Goal: Complete application form

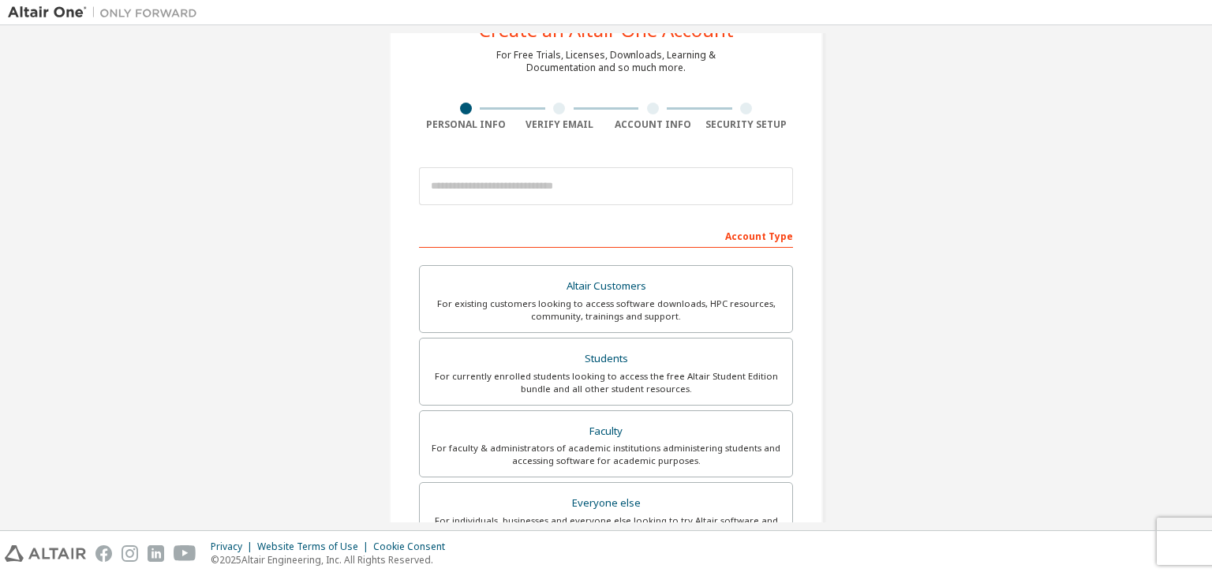
scroll to position [158, 0]
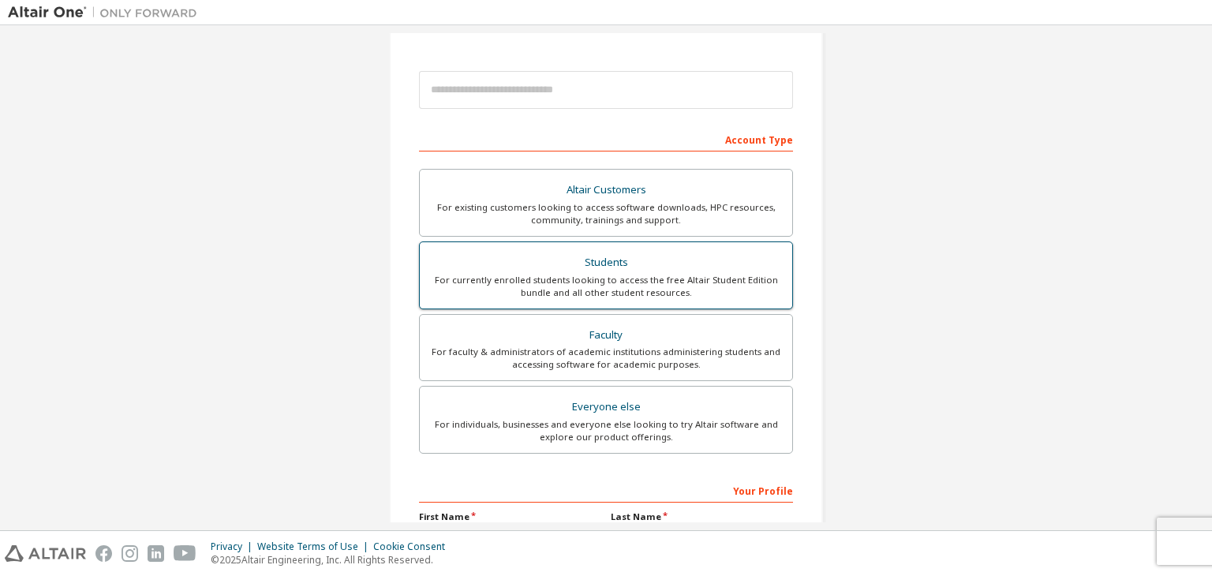
click at [598, 264] on div "Students" at bounding box center [606, 263] width 354 height 22
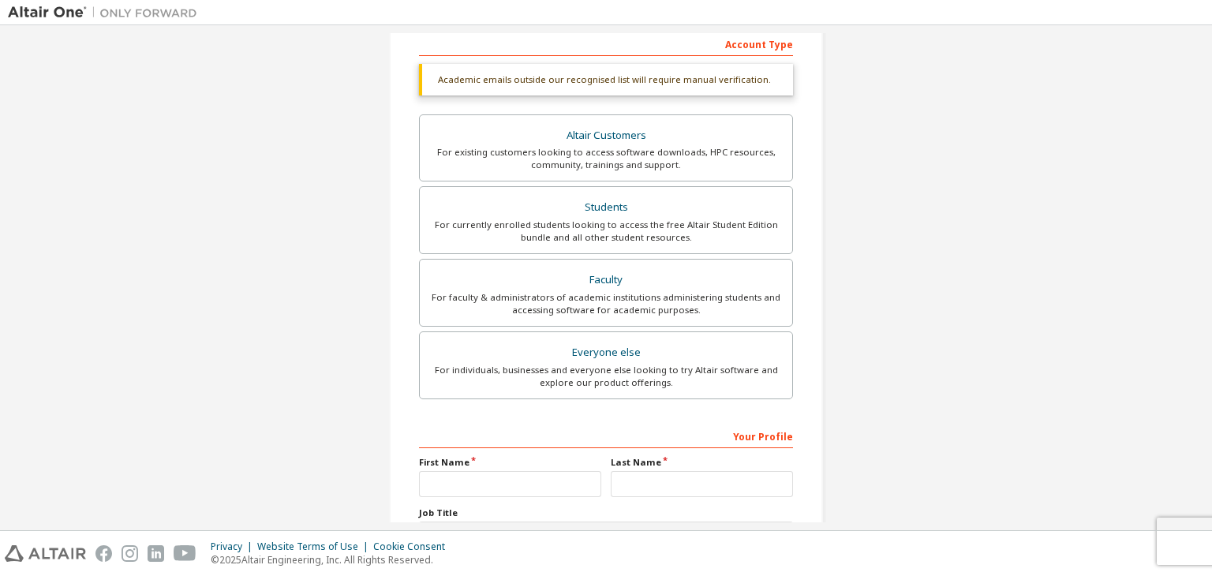
scroll to position [384, 0]
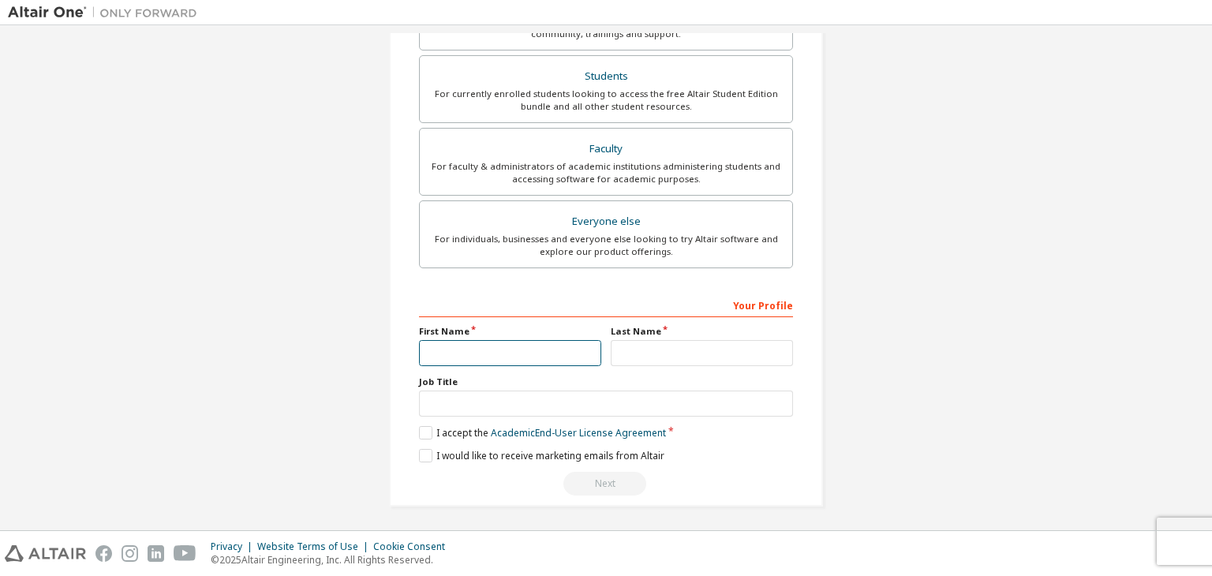
click at [508, 340] on input "text" at bounding box center [510, 353] width 182 height 26
click at [498, 391] on input "text" at bounding box center [606, 404] width 374 height 26
click at [508, 343] on input "text" at bounding box center [510, 353] width 182 height 26
type input "********"
click at [676, 361] on input "text" at bounding box center [702, 353] width 182 height 26
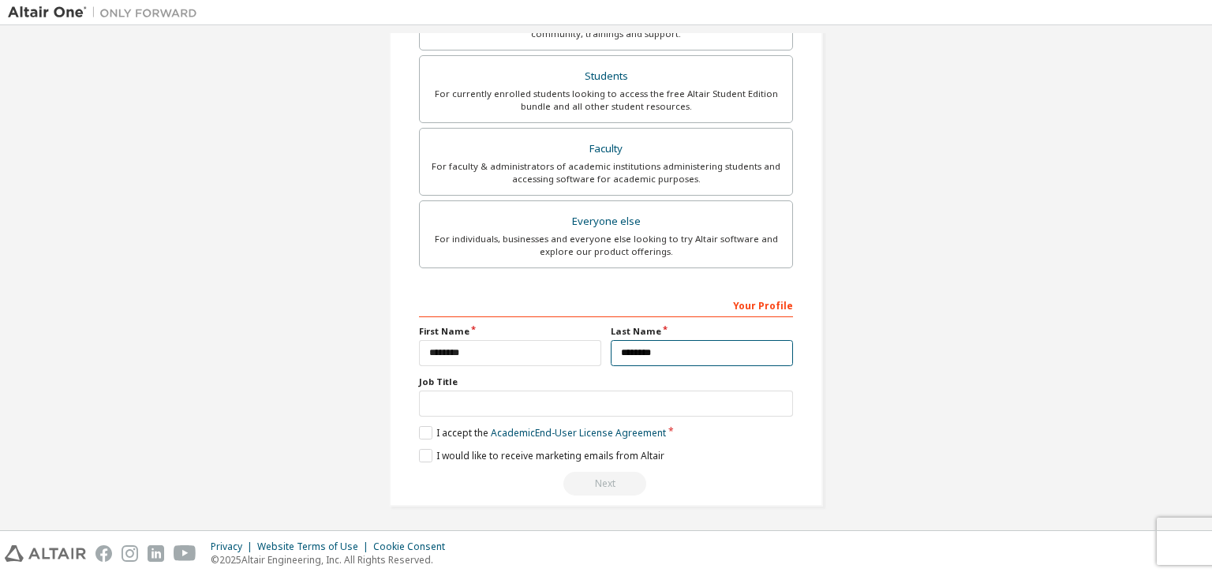
type input "********"
click at [688, 391] on input "text" at bounding box center [606, 404] width 374 height 26
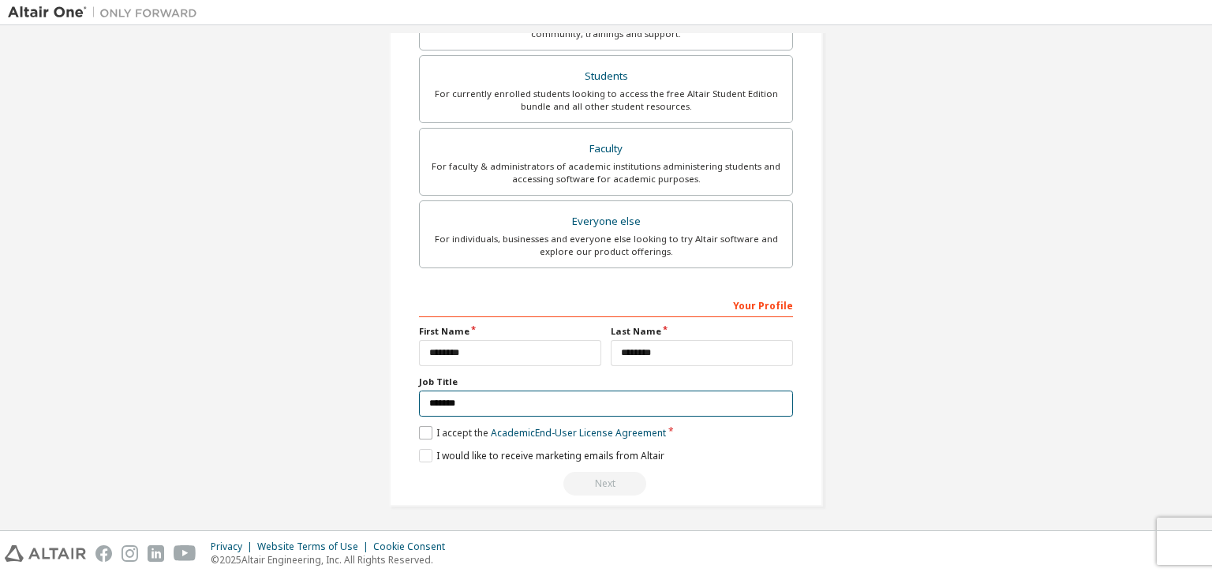
type input "*******"
click at [419, 430] on label "I accept the Academic End-User License Agreement" at bounding box center [542, 432] width 247 height 13
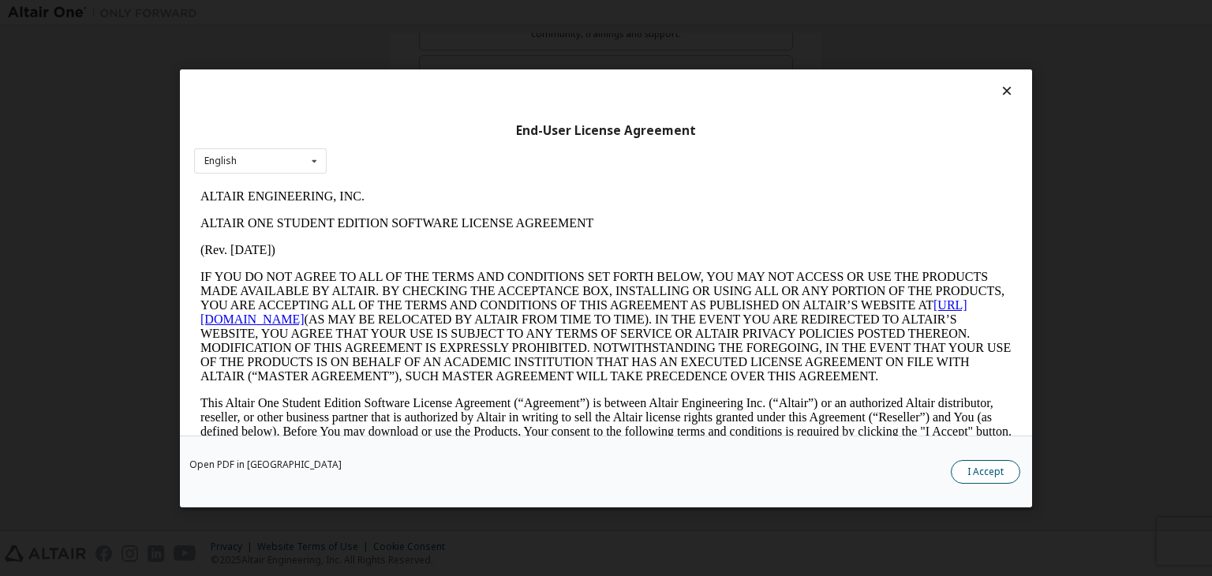
scroll to position [0, 0]
click at [998, 477] on button "I Accept" at bounding box center [985, 472] width 69 height 24
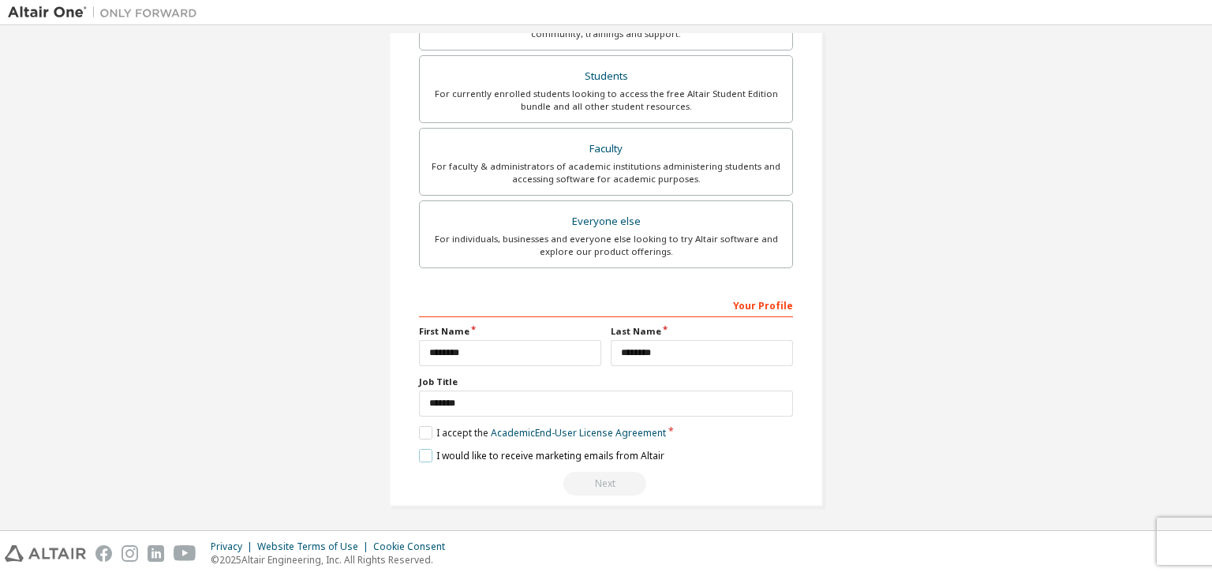
click at [424, 457] on label "I would like to receive marketing emails from Altair" at bounding box center [541, 455] width 245 height 13
click at [601, 472] on div "Next" at bounding box center [606, 484] width 374 height 24
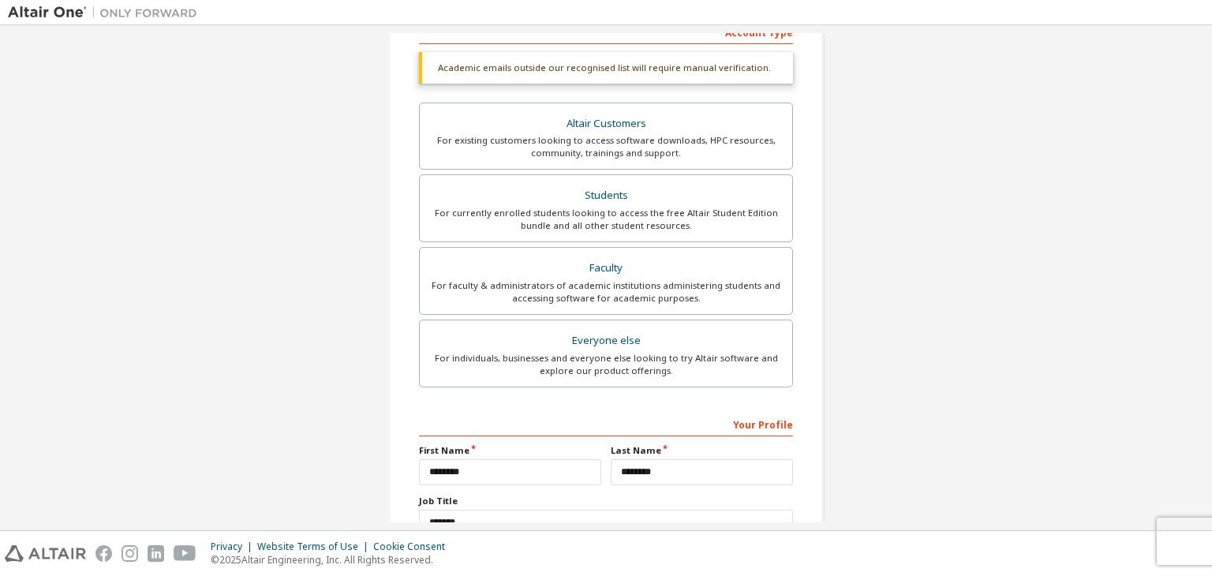
scroll to position [384, 0]
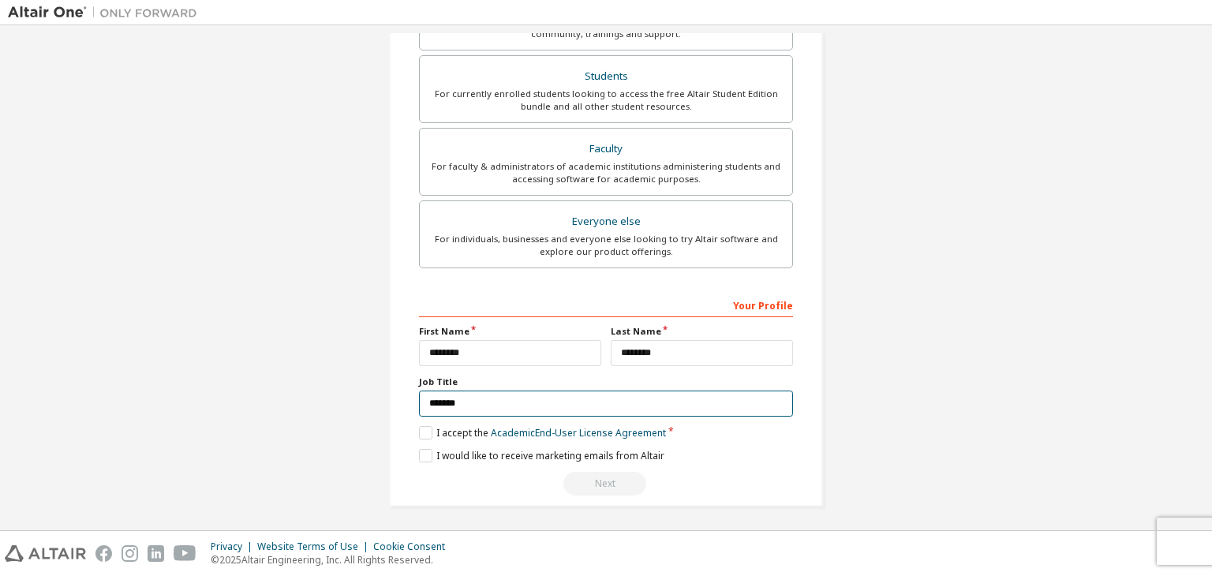
click at [606, 406] on input "*******" at bounding box center [606, 404] width 374 height 26
click at [575, 472] on div "Next" at bounding box center [606, 484] width 374 height 24
click at [421, 458] on label "I would like to receive marketing emails from Altair" at bounding box center [541, 455] width 245 height 13
click at [608, 481] on div "Next" at bounding box center [606, 484] width 374 height 24
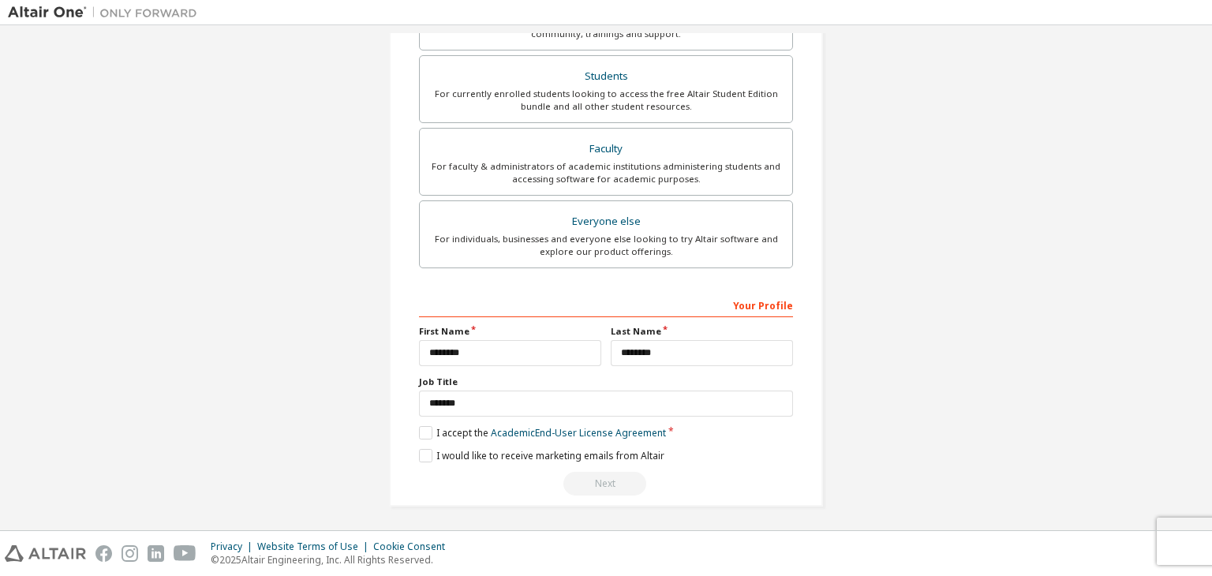
click at [608, 481] on div "Next" at bounding box center [606, 484] width 374 height 24
click at [419, 430] on label "I accept the Academic End-User License Agreement" at bounding box center [542, 432] width 247 height 13
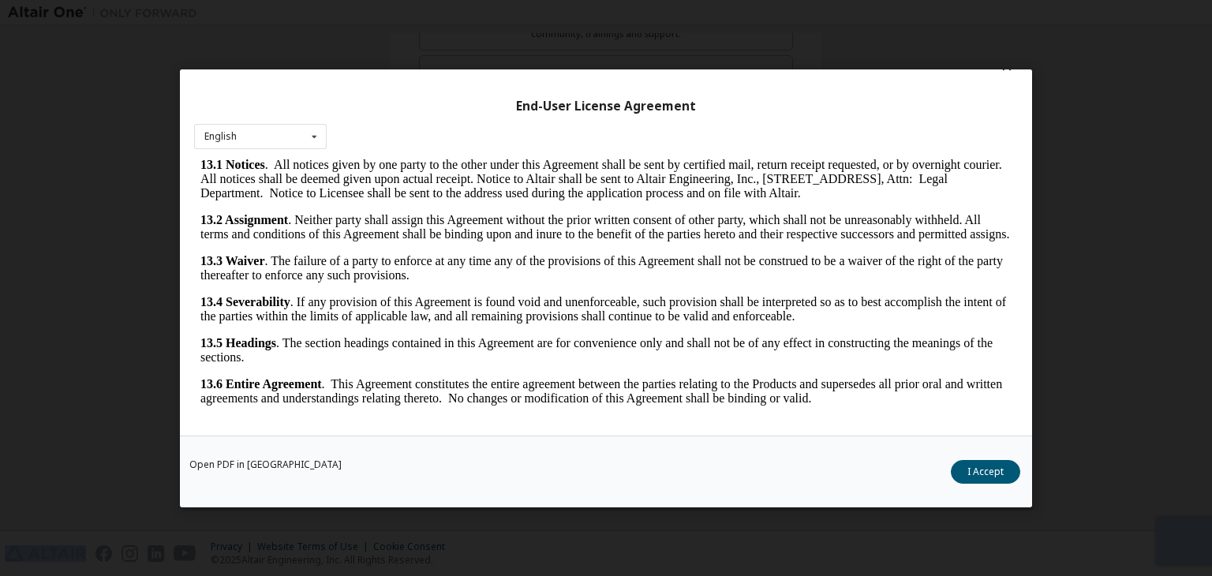
scroll to position [2637, 0]
click at [999, 460] on button "I Accept" at bounding box center [985, 472] width 69 height 24
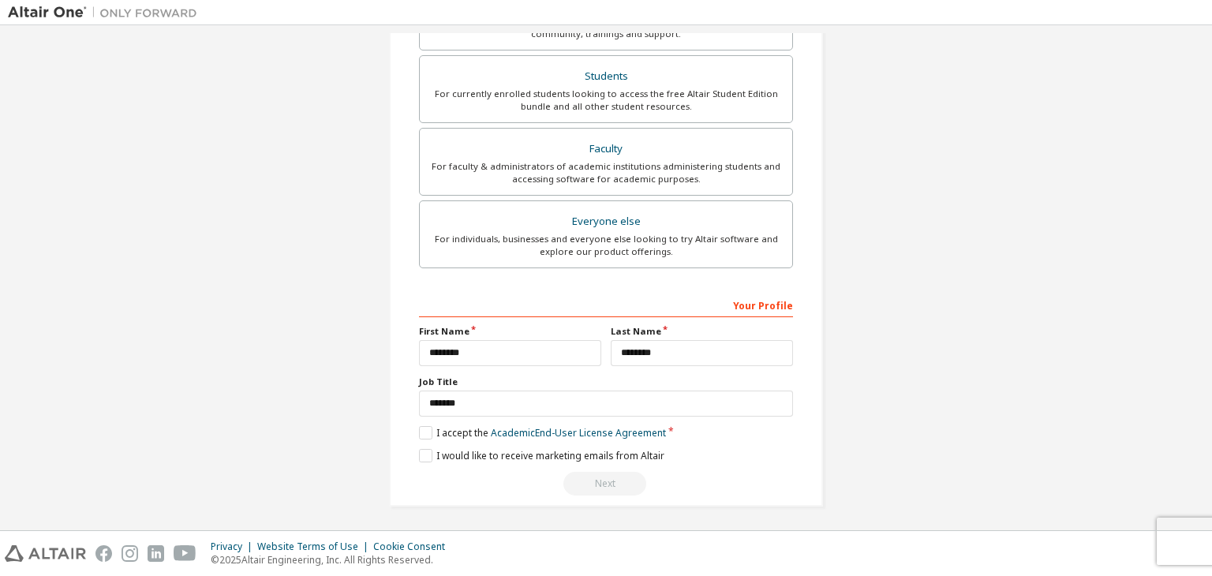
click at [634, 472] on div "Next" at bounding box center [606, 484] width 374 height 24
click at [628, 473] on div "Next" at bounding box center [606, 484] width 374 height 24
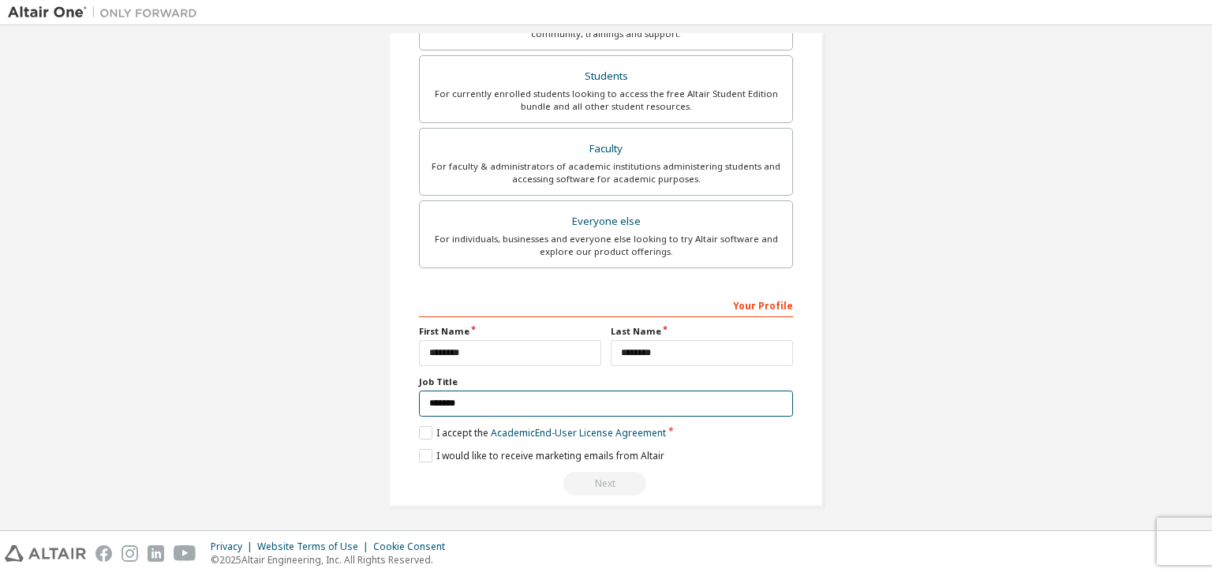
click at [662, 401] on input "*******" at bounding box center [606, 404] width 374 height 26
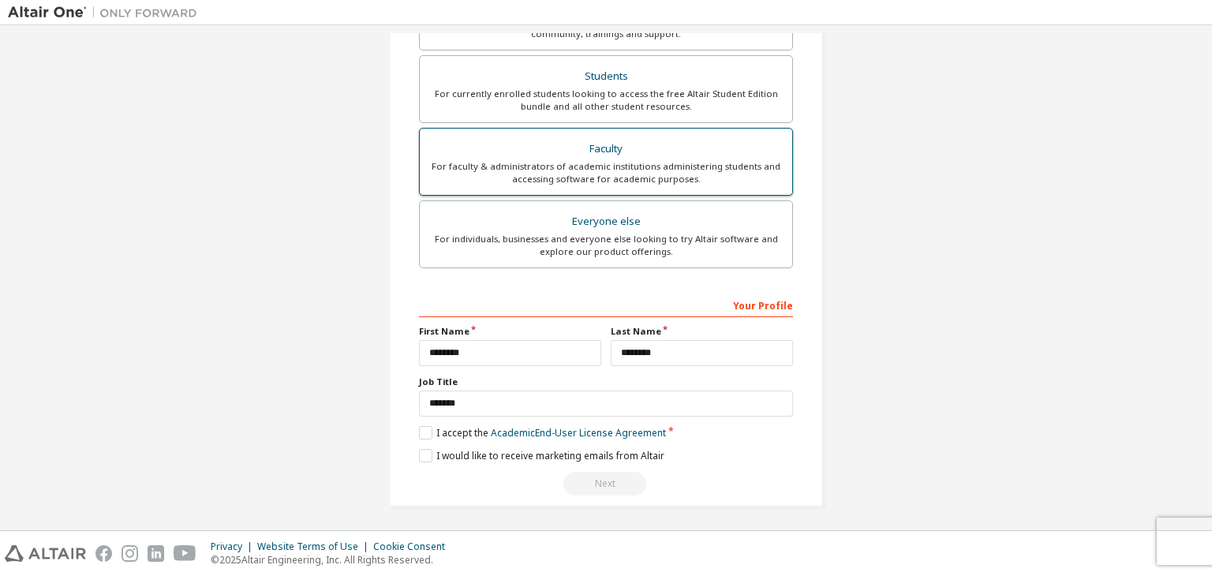
click at [642, 178] on div "For faculty & administrators of academic institutions administering students an…" at bounding box center [606, 172] width 354 height 25
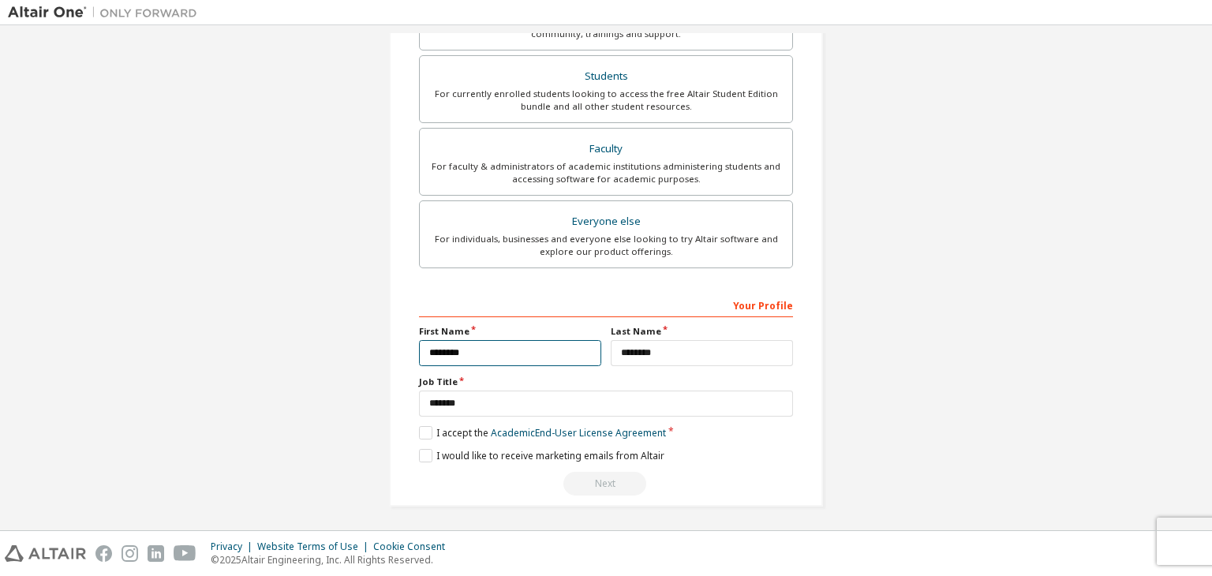
click at [429, 352] on input "********" at bounding box center [510, 353] width 182 height 26
drag, startPoint x: 579, startPoint y: 469, endPoint x: 586, endPoint y: 477, distance: 10.6
click at [580, 472] on div "Next" at bounding box center [606, 484] width 374 height 24
click at [587, 477] on div "Next" at bounding box center [606, 484] width 374 height 24
click at [590, 478] on div "Next" at bounding box center [606, 484] width 374 height 24
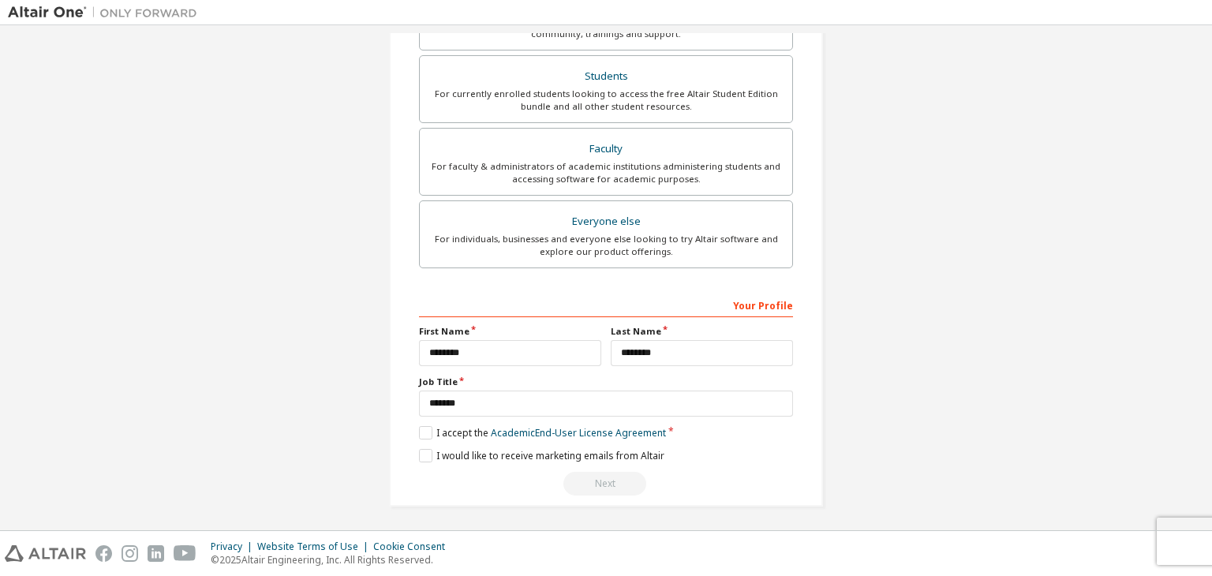
click at [590, 478] on div "Next" at bounding box center [606, 484] width 374 height 24
click at [530, 399] on input "*******" at bounding box center [606, 404] width 374 height 26
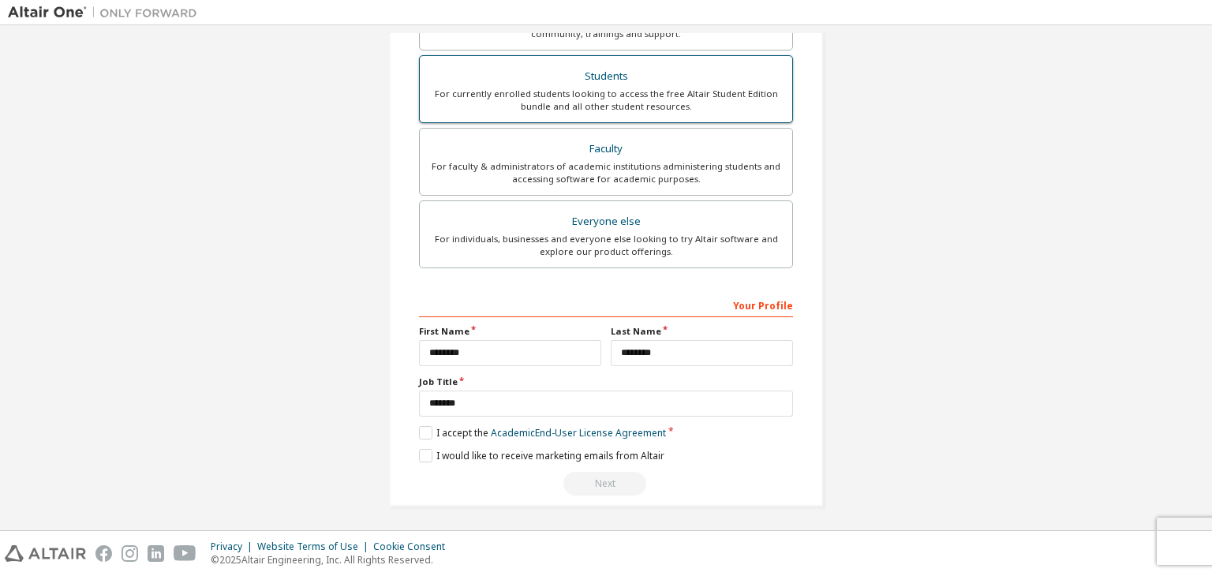
click at [564, 88] on div "For currently enrolled students looking to access the free Altair Student Editi…" at bounding box center [606, 100] width 354 height 25
click at [563, 88] on div "For currently enrolled students looking to access the free Altair Student Editi…" at bounding box center [606, 100] width 354 height 25
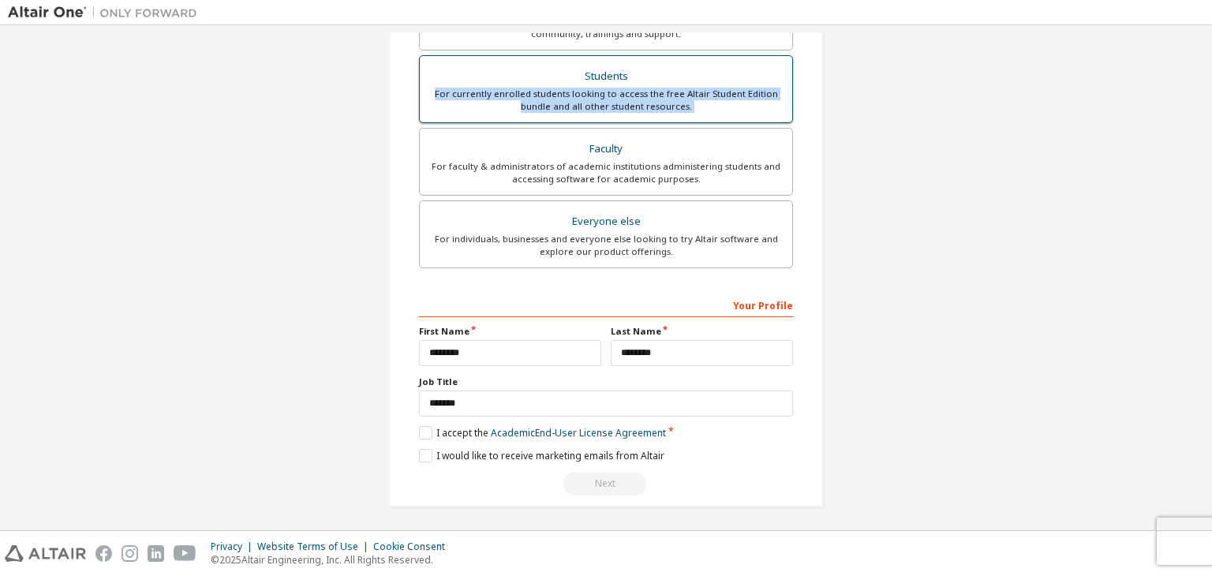
click at [563, 88] on div "For currently enrolled students looking to access the free Altair Student Editi…" at bounding box center [606, 100] width 354 height 25
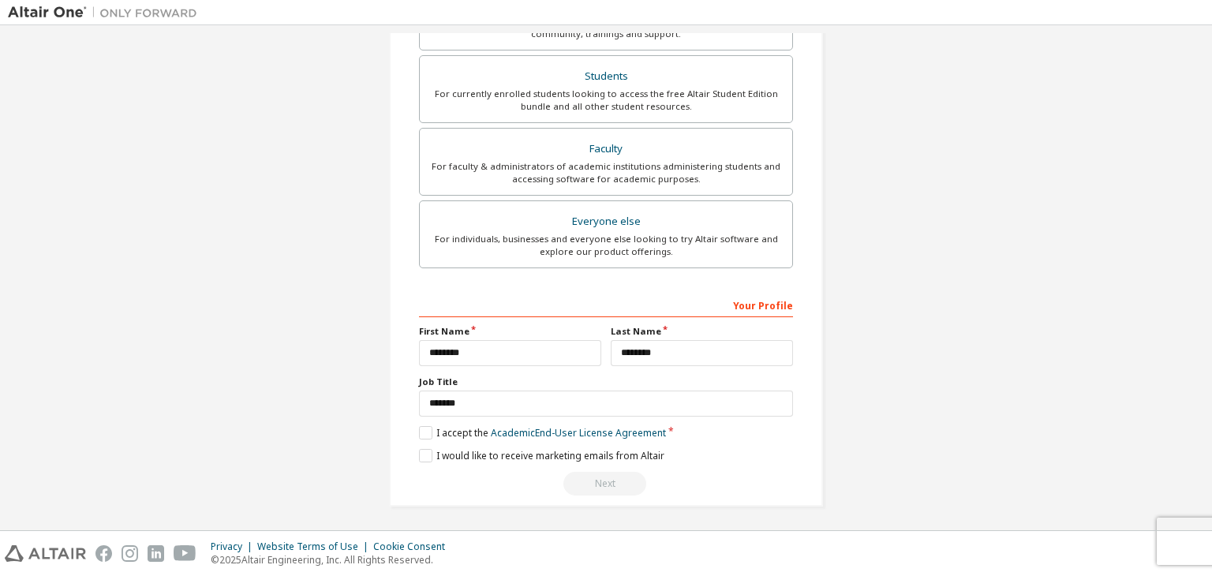
click at [607, 477] on div "Next" at bounding box center [606, 484] width 374 height 24
click at [410, 446] on div "Create an Altair One Account For Free Trials, Licenses, Downloads, Learning & D…" at bounding box center [606, 87] width 434 height 839
click at [419, 459] on label "I would like to receive marketing emails from Altair" at bounding box center [541, 455] width 245 height 13
click at [421, 436] on label "I accept the Academic End-User License Agreement" at bounding box center [542, 432] width 247 height 13
click at [423, 432] on label "I accept the Academic End-User License Agreement" at bounding box center [542, 432] width 247 height 13
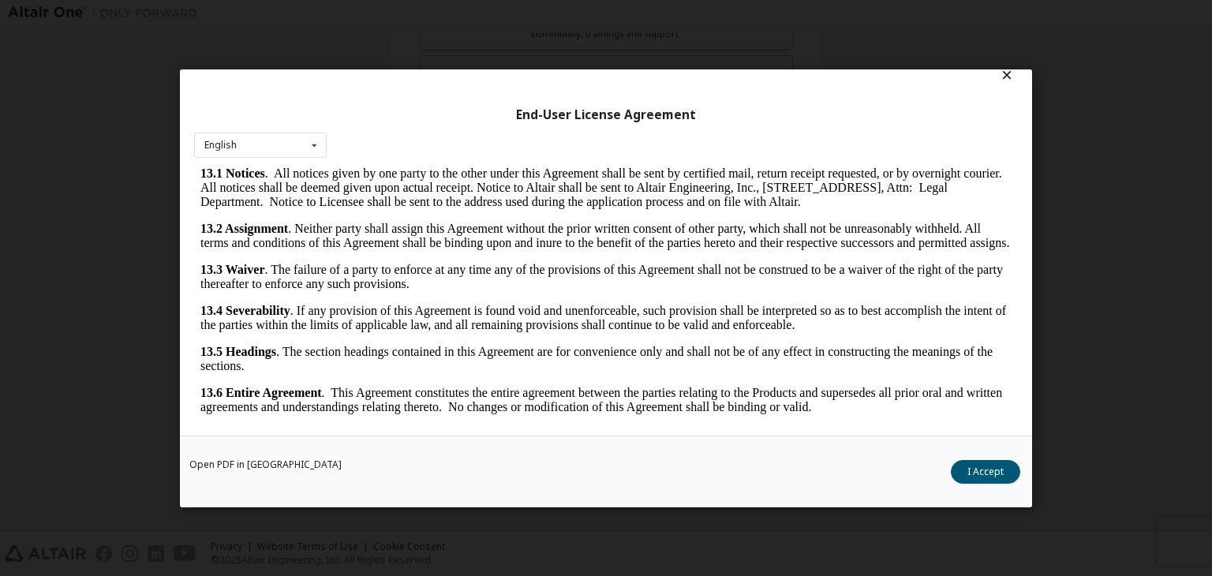
scroll to position [24, 0]
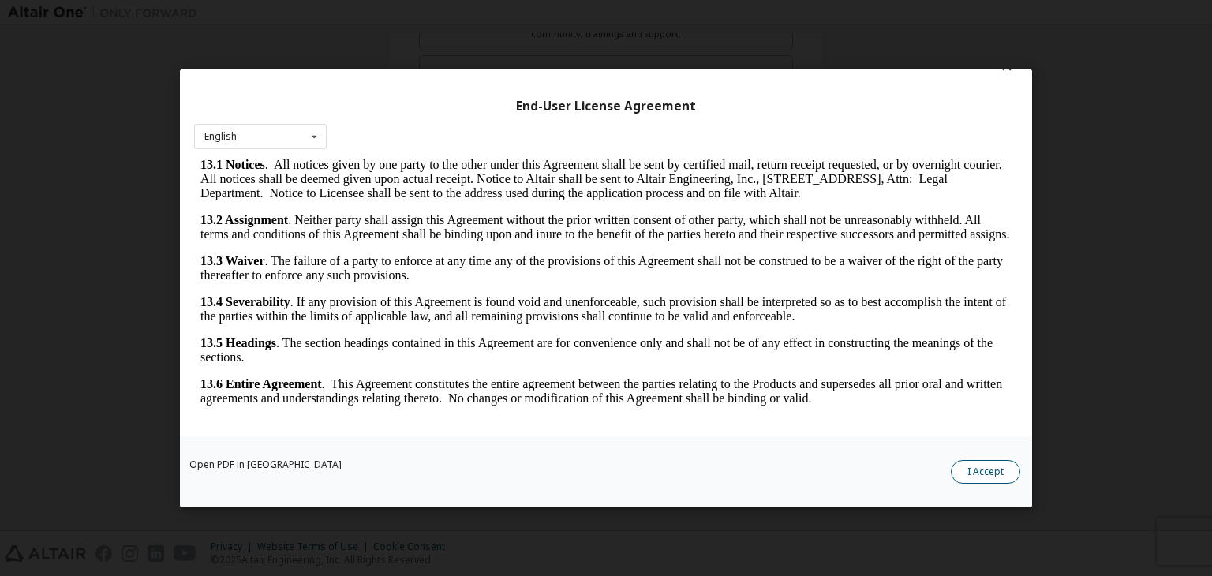
click at [960, 475] on button "I Accept" at bounding box center [985, 472] width 69 height 24
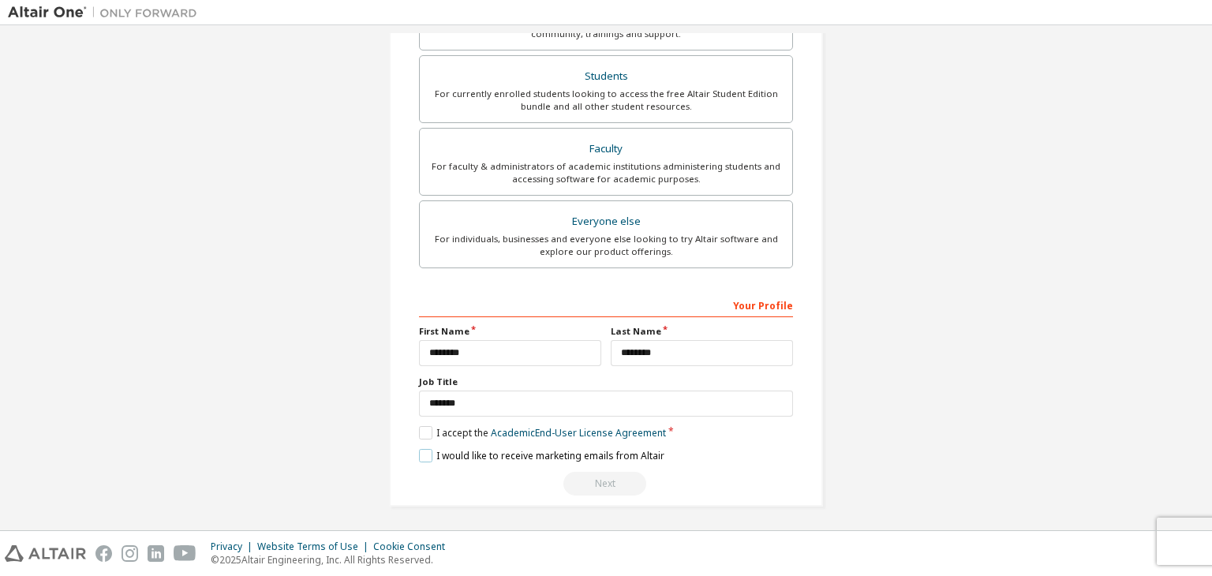
click at [422, 459] on label "I would like to receive marketing emails from Altair" at bounding box center [541, 455] width 245 height 13
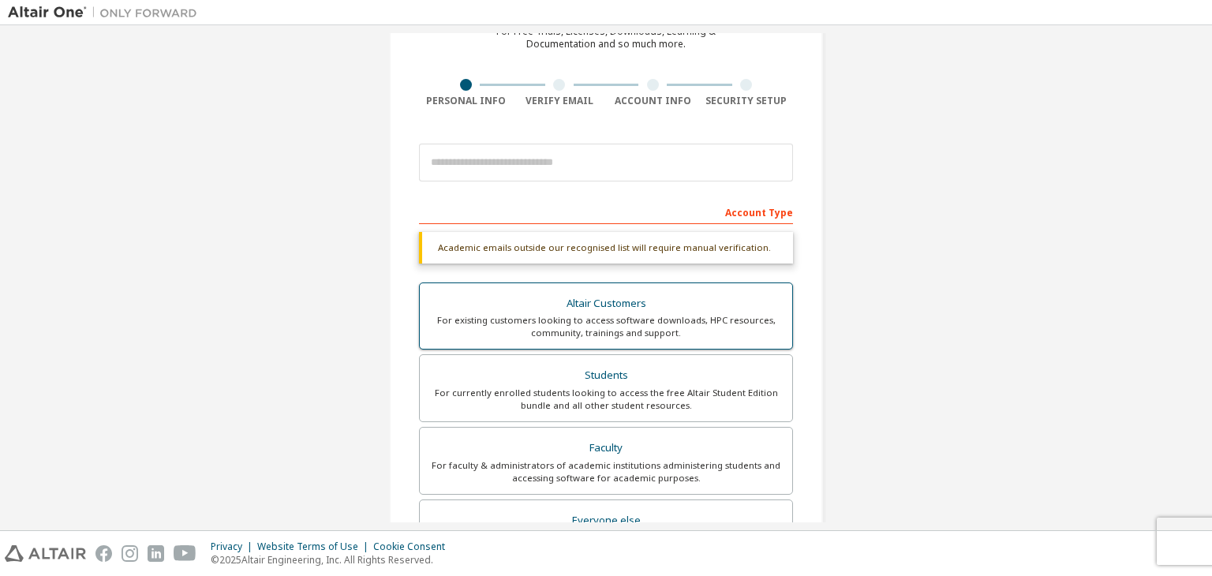
scroll to position [0, 0]
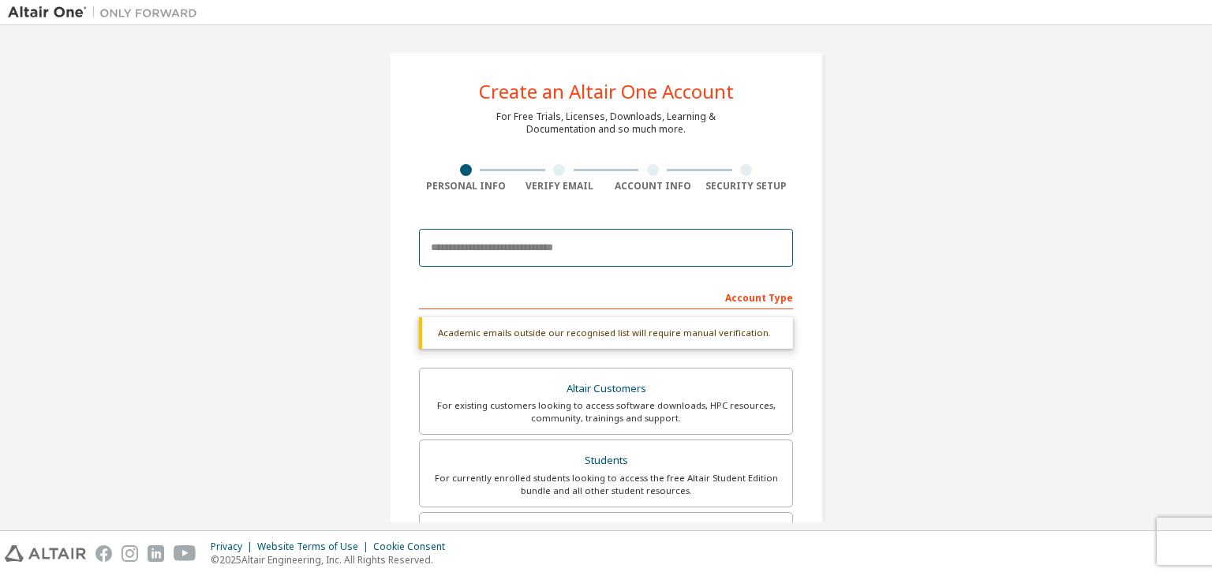
click at [515, 256] on input "email" at bounding box center [606, 248] width 374 height 38
click at [495, 241] on input "email" at bounding box center [606, 248] width 374 height 38
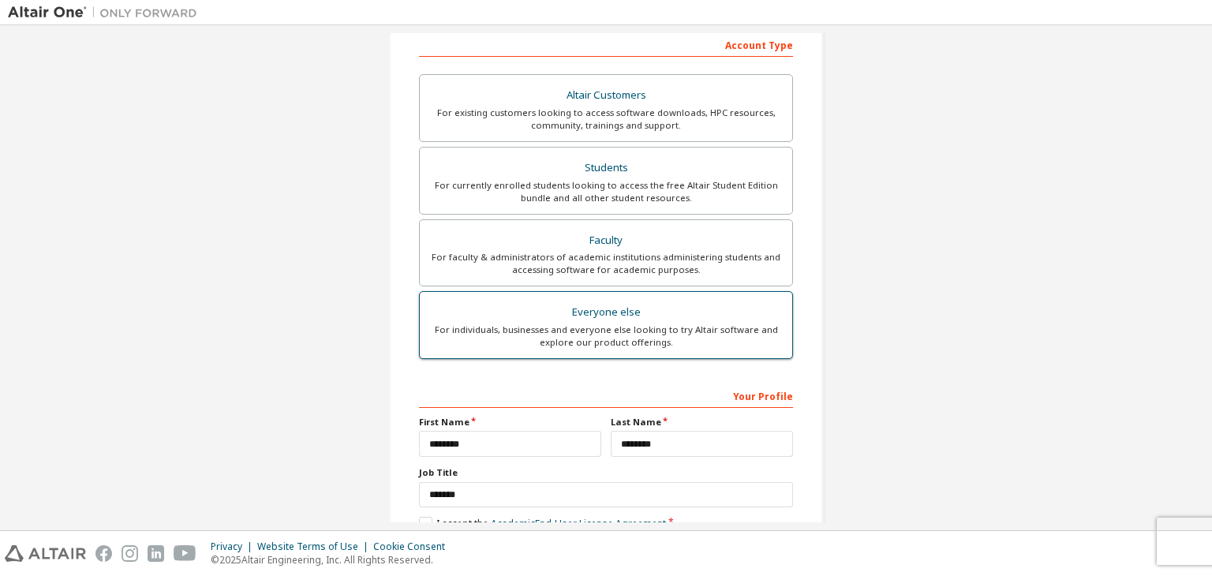
scroll to position [343, 0]
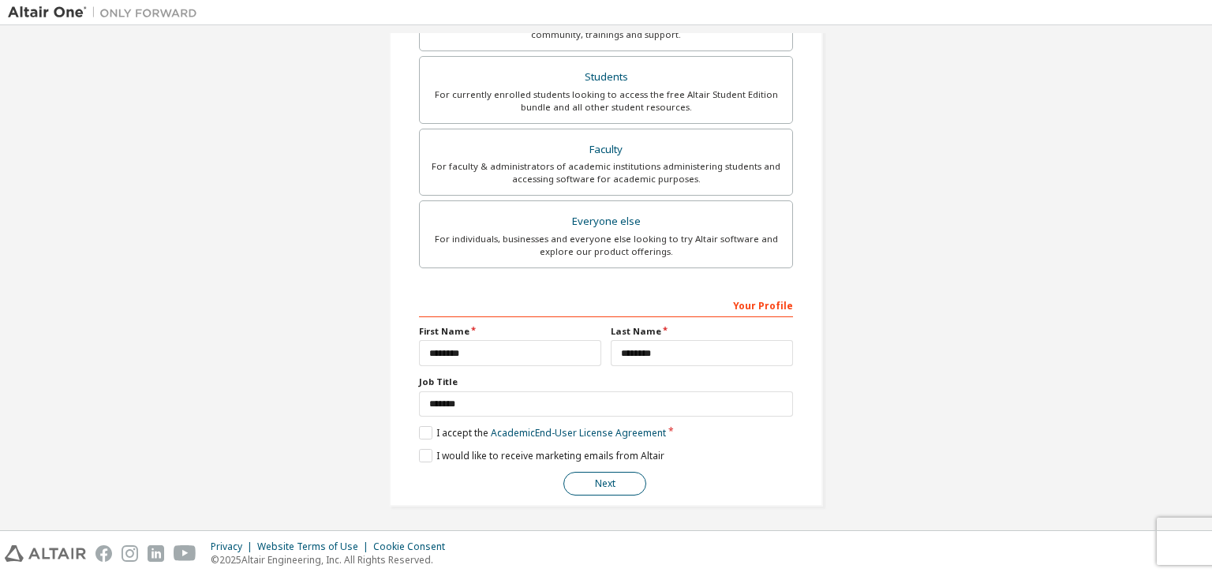
type input "**********"
click at [600, 477] on button "Next" at bounding box center [604, 484] width 83 height 24
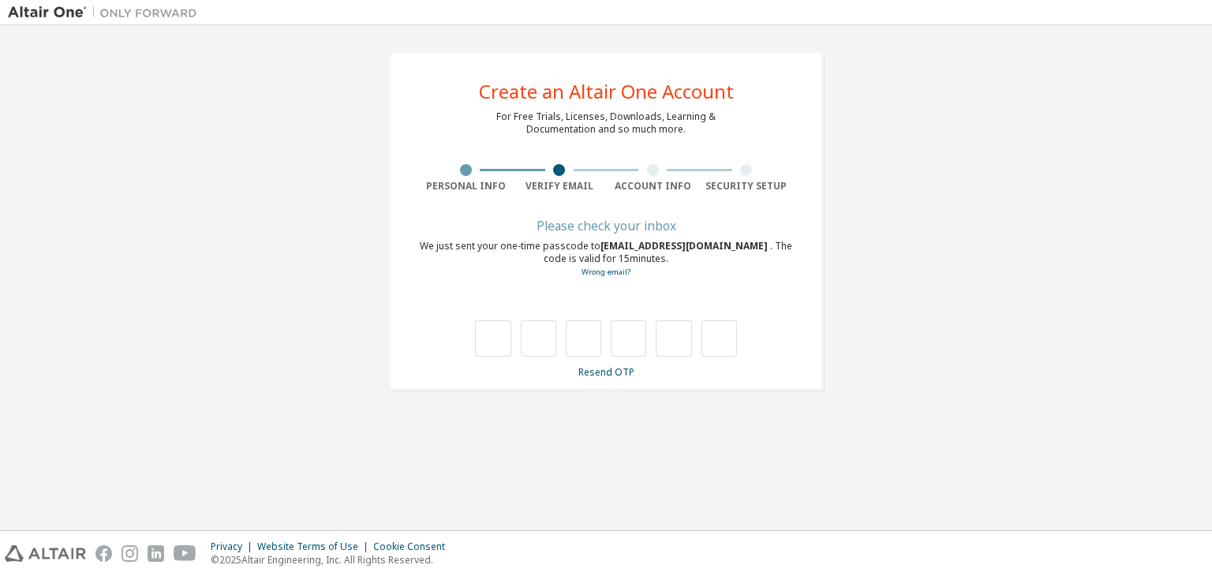
scroll to position [0, 0]
type input "*"
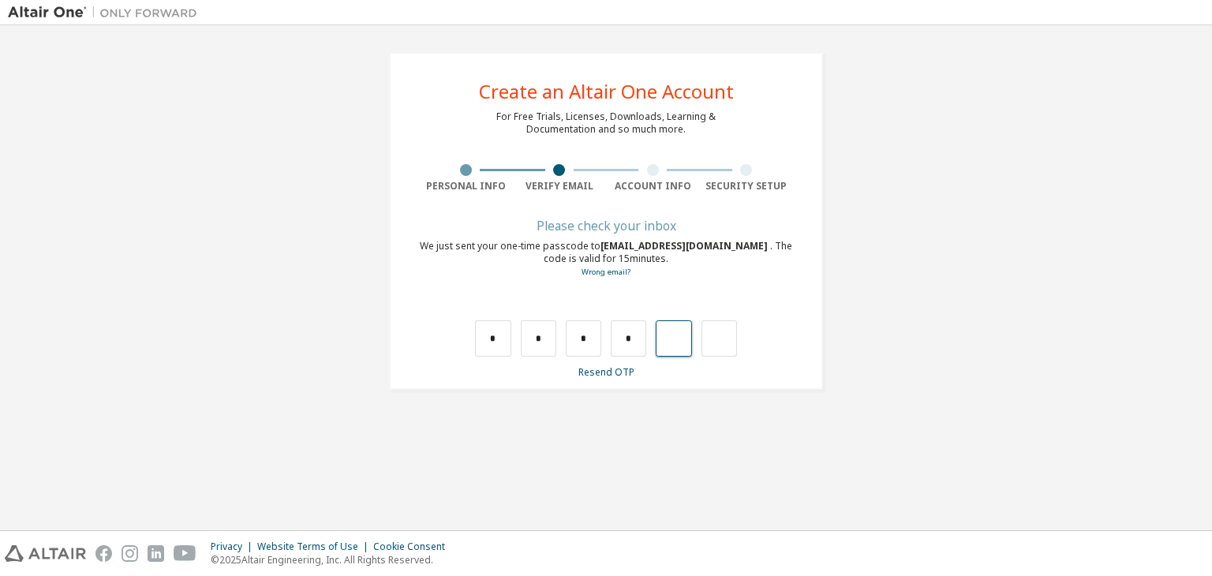
type input "*"
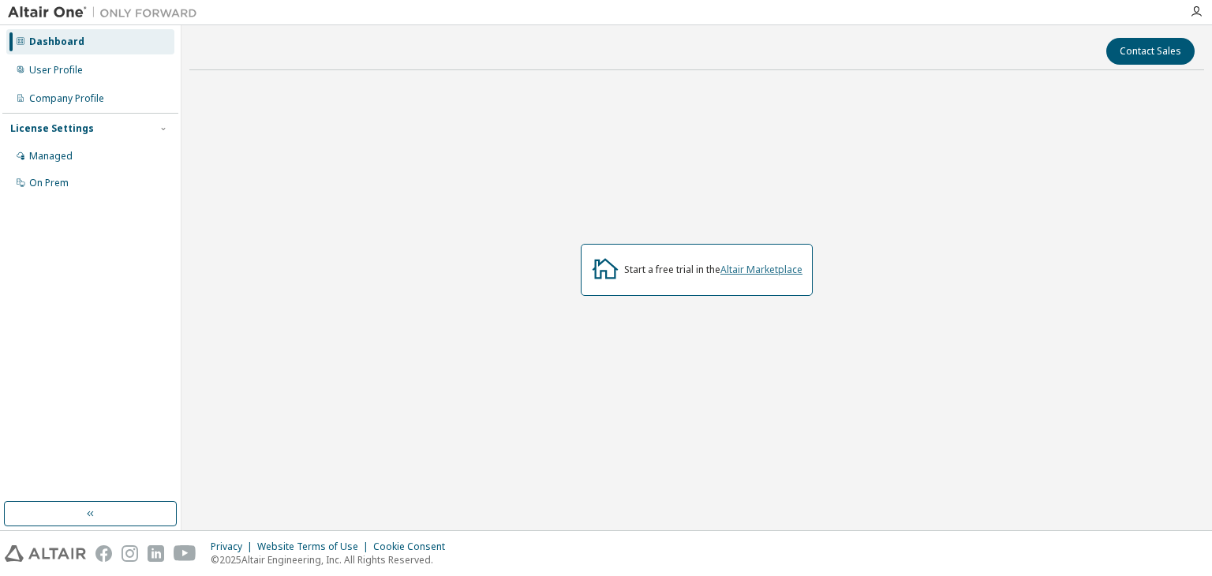
click at [767, 270] on link "Altair Marketplace" at bounding box center [762, 269] width 82 height 13
